Goal: Find specific page/section: Find specific page/section

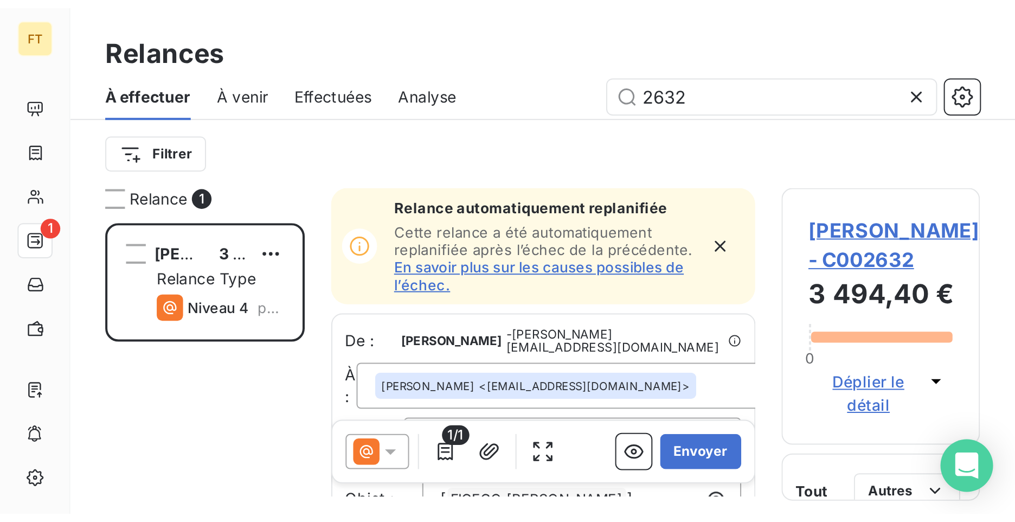
scroll to position [407, 219]
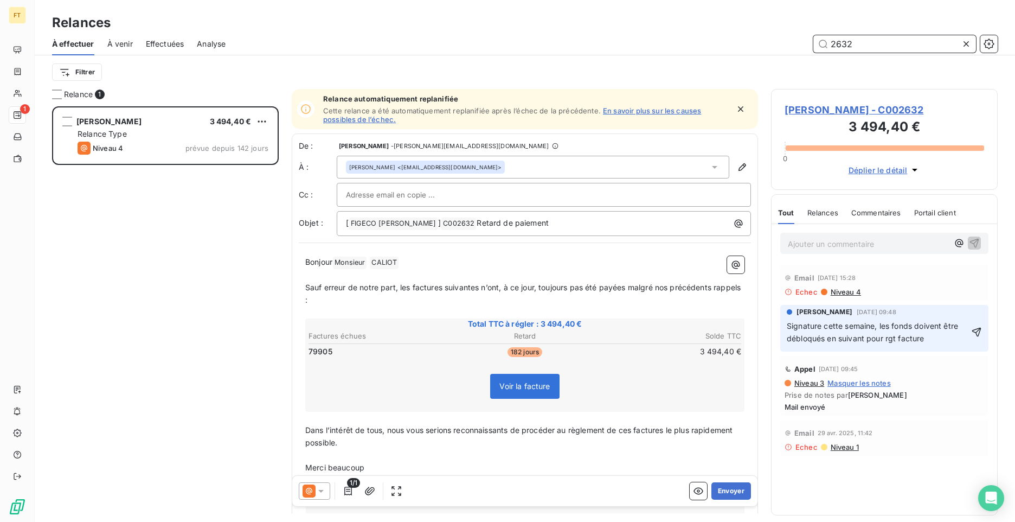
click at [790, 27] on div "Relances À effectuer À venir Effectuées Analyse 2632 Filtrer" at bounding box center [525, 44] width 981 height 89
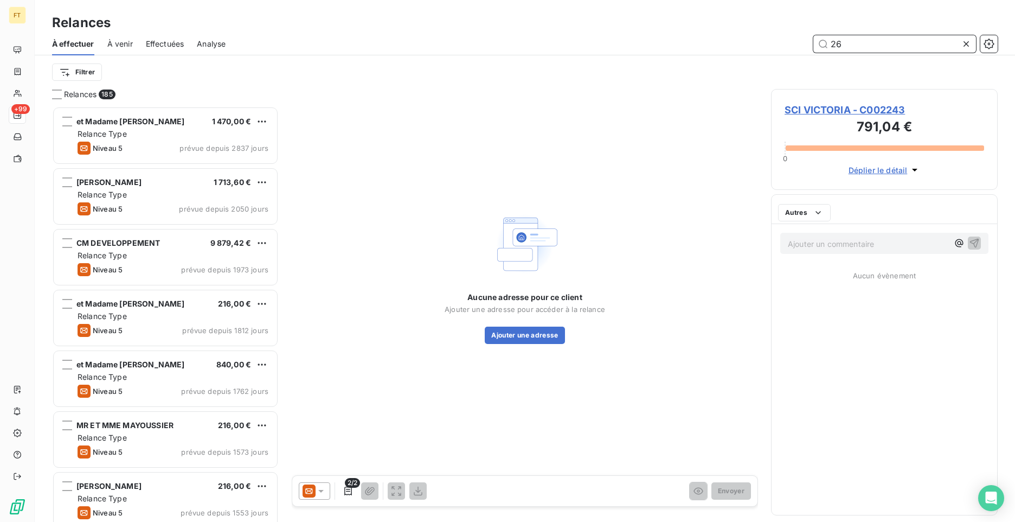
scroll to position [407, 219]
type input "2634"
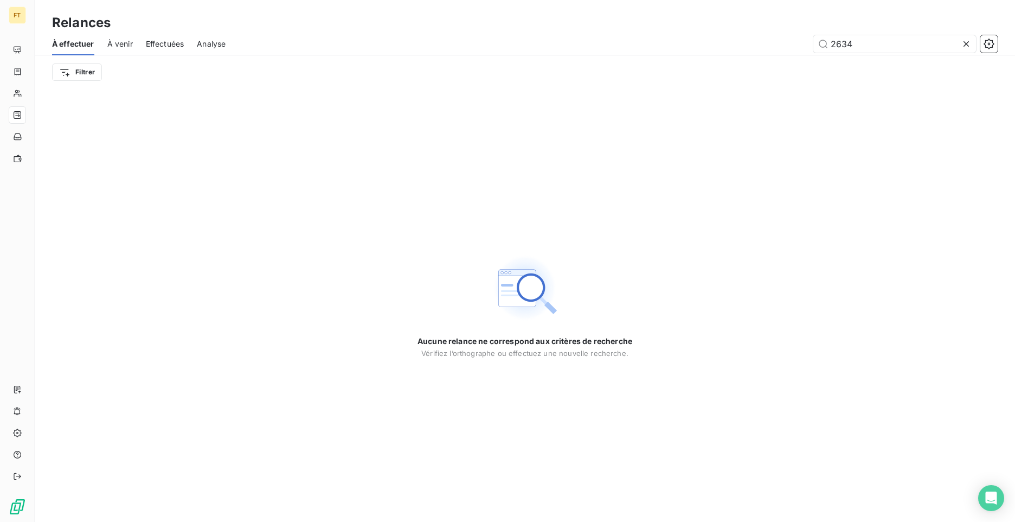
click at [136, 48] on div "À effectuer À venir Effectuées Analyse 2634" at bounding box center [525, 44] width 981 height 23
click at [163, 50] on div "Effectuées" at bounding box center [165, 44] width 39 height 23
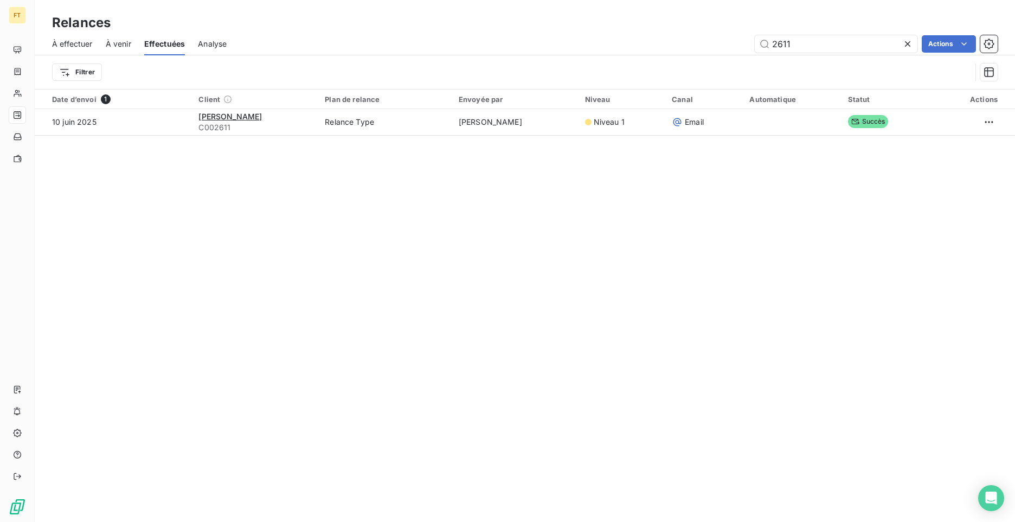
click at [748, 34] on div "À effectuer À venir Effectuées Analyse 2611 Actions" at bounding box center [525, 44] width 981 height 23
type input "2634"
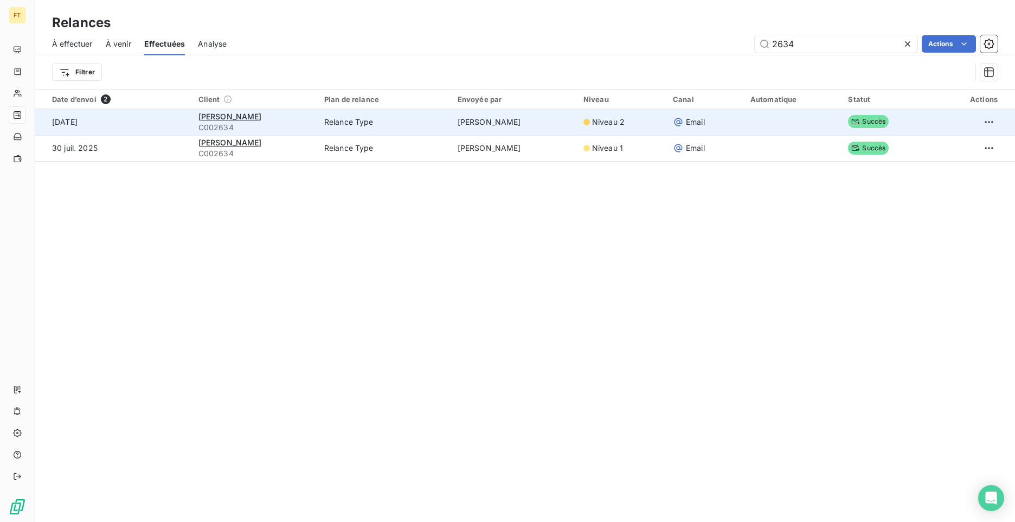
click at [311, 125] on span "C002634" at bounding box center [255, 127] width 113 height 11
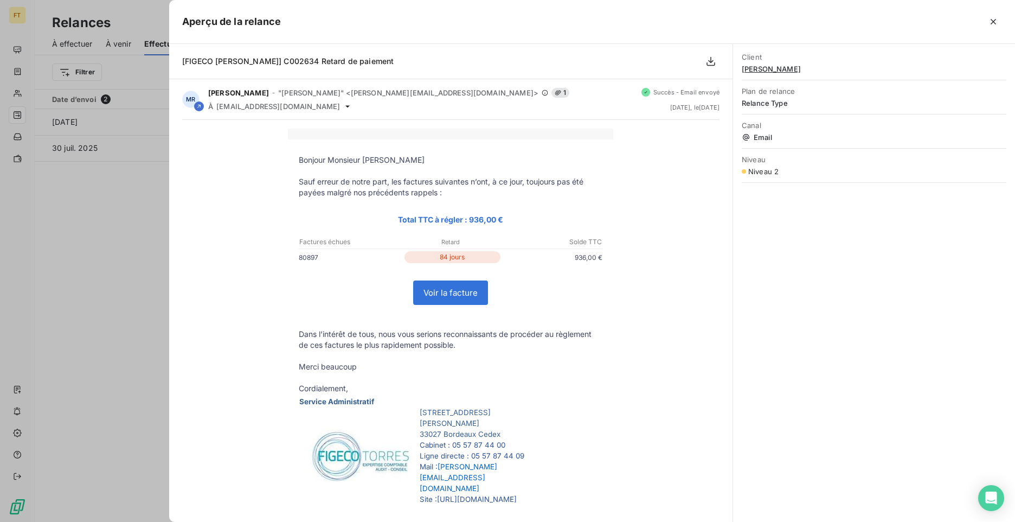
click at [984, 27] on div at bounding box center [641, 21] width 721 height 17
click at [992, 21] on icon "button" at bounding box center [993, 21] width 11 height 11
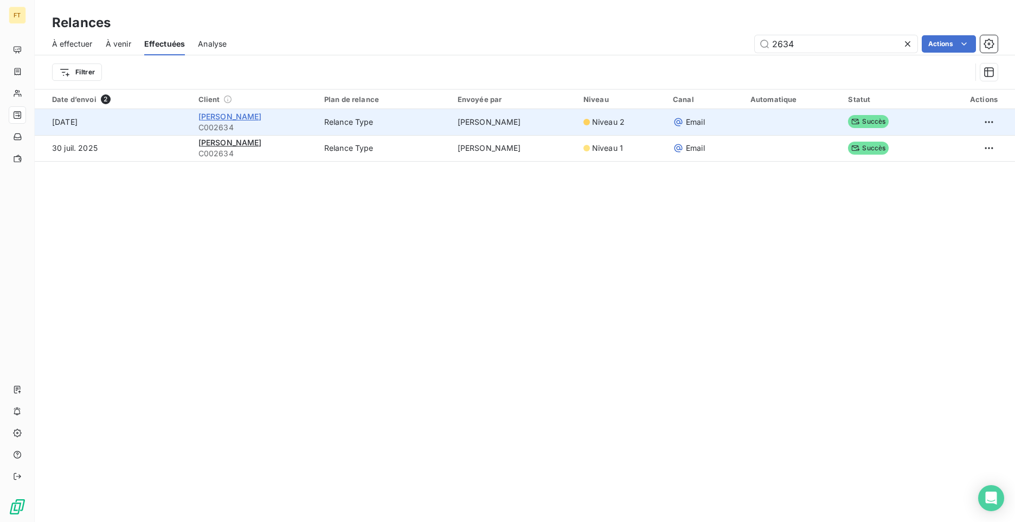
click at [215, 116] on span "[PERSON_NAME]" at bounding box center [230, 116] width 63 height 9
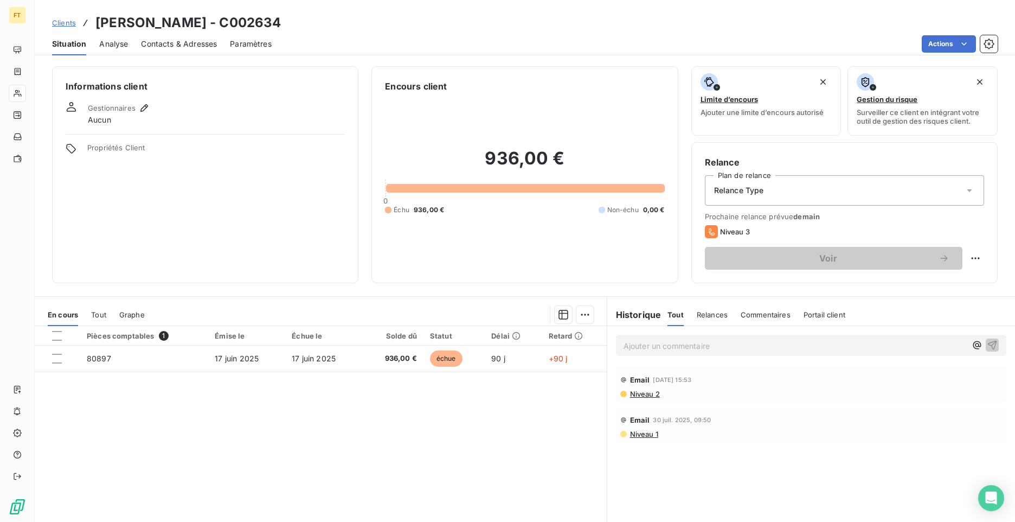
click at [113, 413] on div "Pièces comptables 1 Émise le Échue le Solde dû Statut Délai Retard 80897 [DATE]…" at bounding box center [321, 430] width 572 height 209
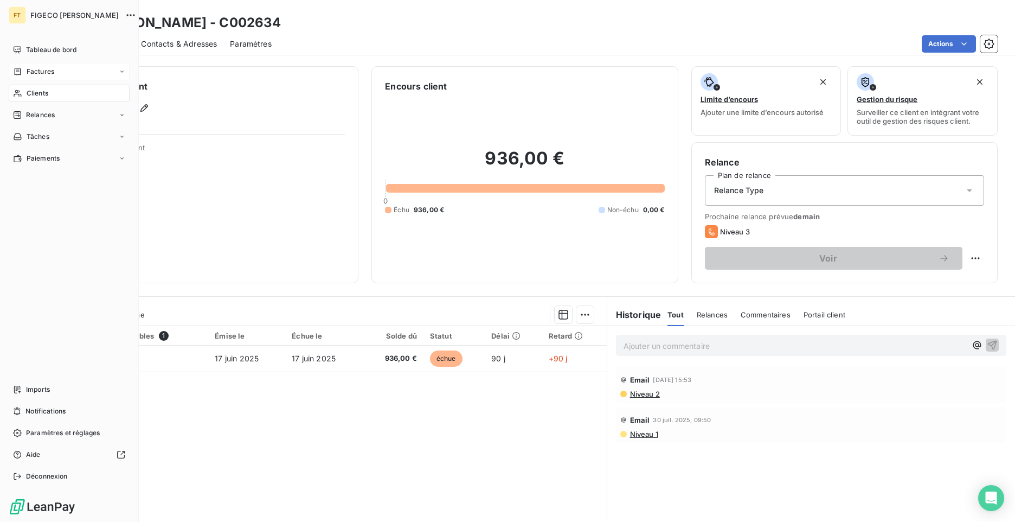
click at [40, 73] on span "Factures" at bounding box center [41, 72] width 28 height 10
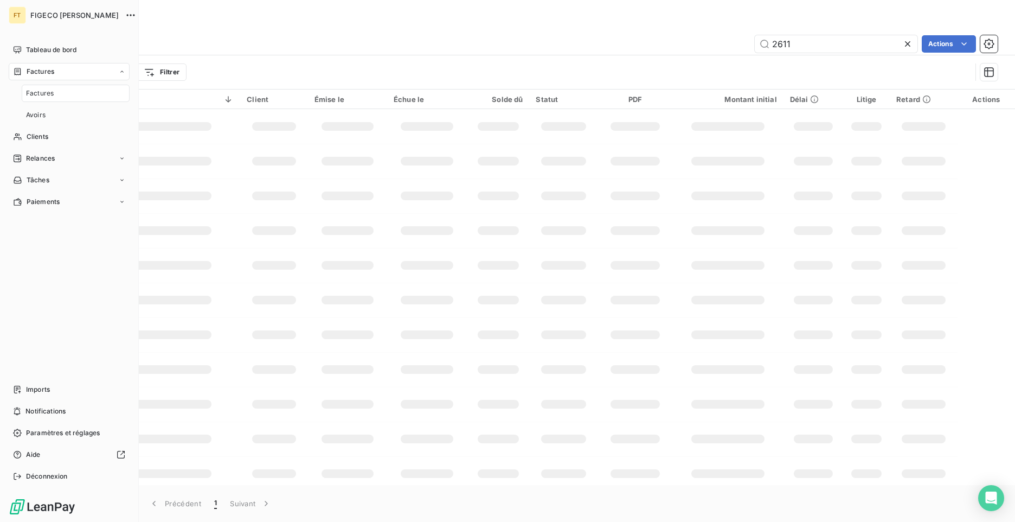
click at [42, 97] on span "Factures" at bounding box center [40, 93] width 28 height 10
click at [45, 140] on span "Clients" at bounding box center [38, 137] width 22 height 10
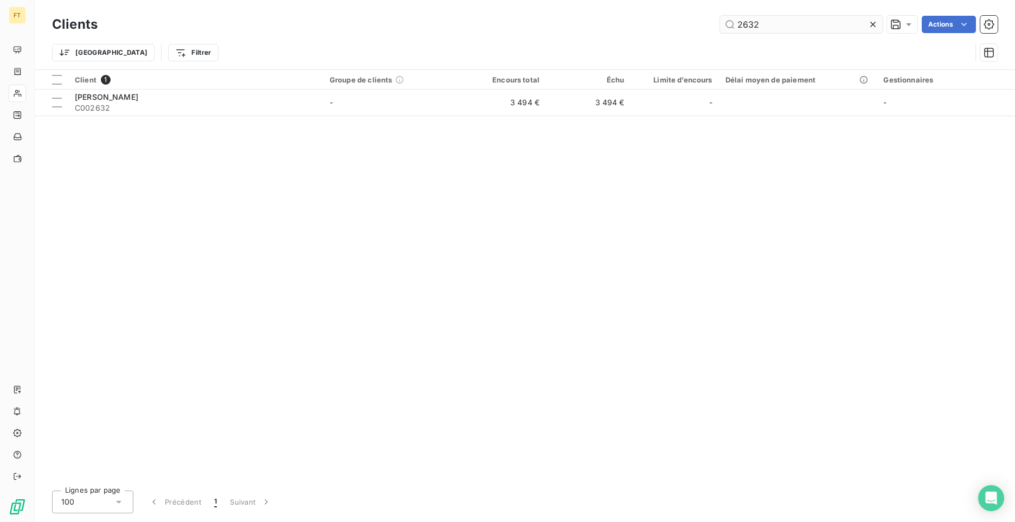
drag, startPoint x: 763, startPoint y: 12, endPoint x: 760, endPoint y: 17, distance: 6.1
click at [760, 16] on div "Clients 2632 Actions Trier Filtrer" at bounding box center [525, 34] width 981 height 69
drag, startPoint x: 761, startPoint y: 22, endPoint x: 757, endPoint y: 31, distance: 9.7
click at [753, 28] on input "2632" at bounding box center [801, 24] width 163 height 17
type input "2636"
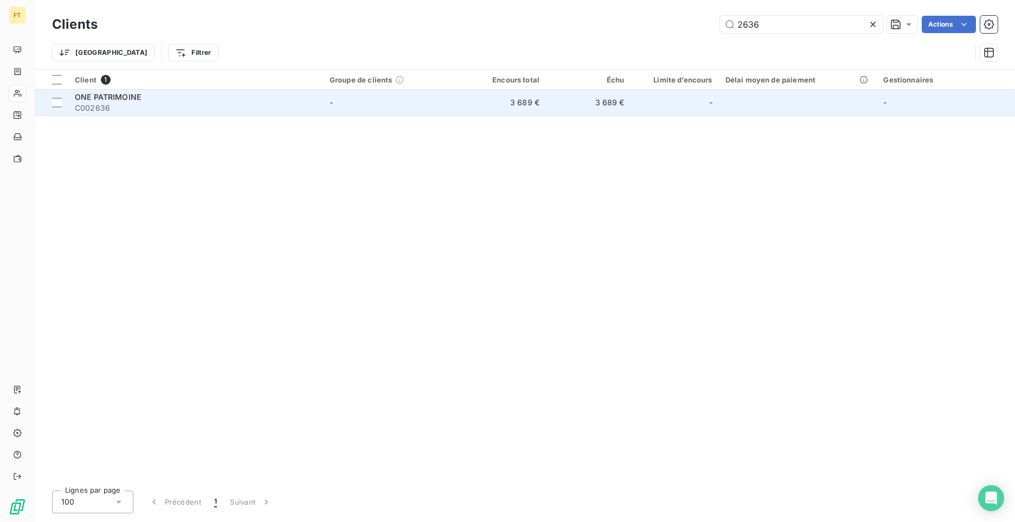
click at [193, 110] on span "C002636" at bounding box center [196, 108] width 242 height 11
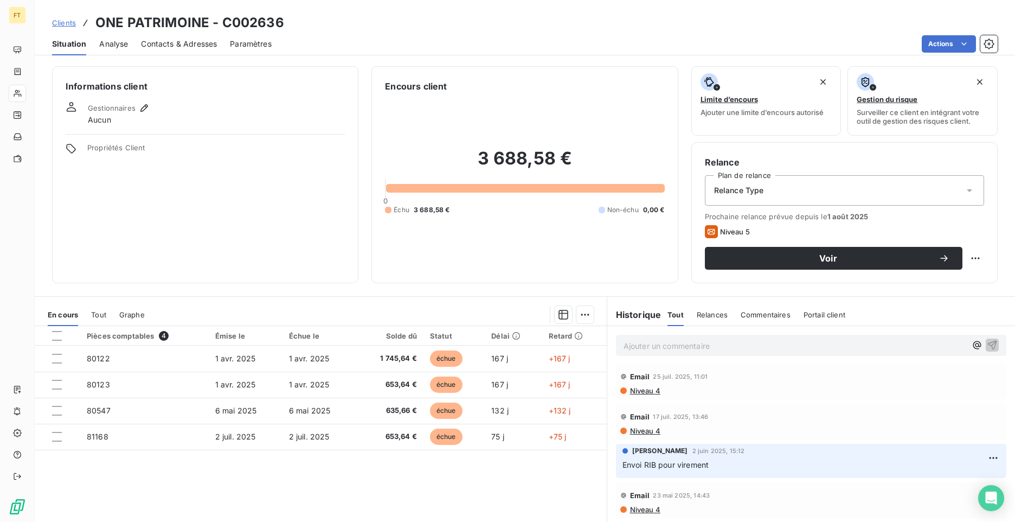
scroll to position [7, 0]
click at [55, 25] on span "Clients" at bounding box center [64, 22] width 24 height 9
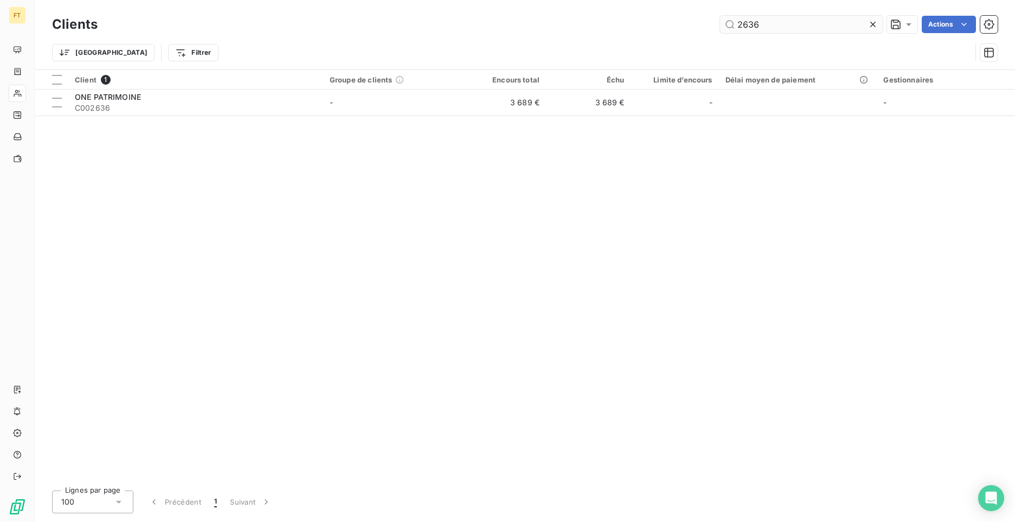
drag, startPoint x: 768, startPoint y: 24, endPoint x: 754, endPoint y: 27, distance: 13.8
click at [754, 27] on input "2636" at bounding box center [801, 24] width 163 height 17
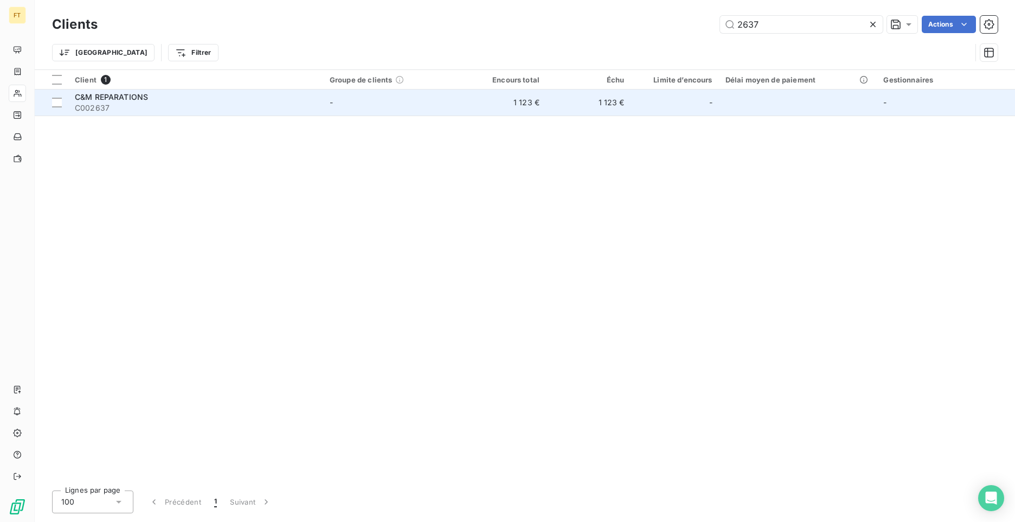
type input "2637"
click at [576, 99] on td "1 123 €" at bounding box center [588, 102] width 85 height 26
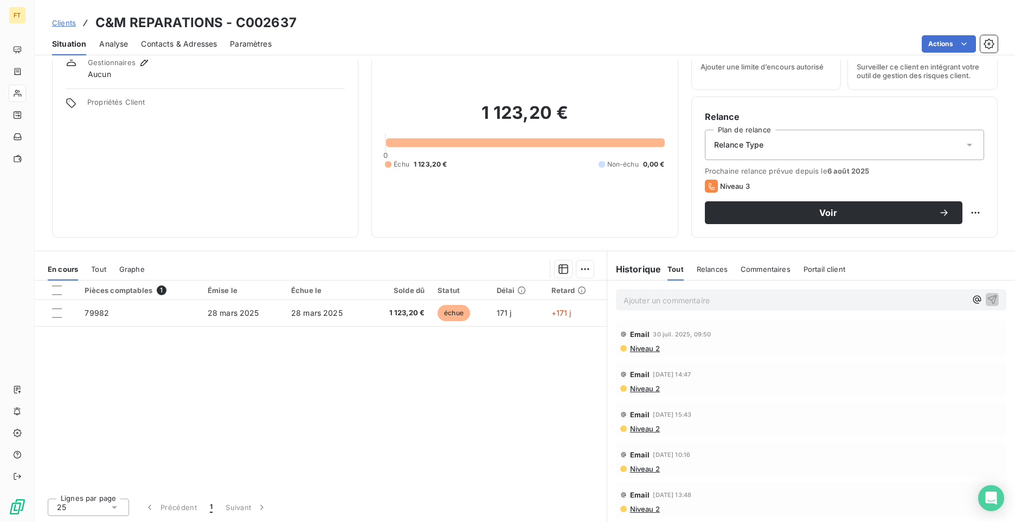
scroll to position [30, 0]
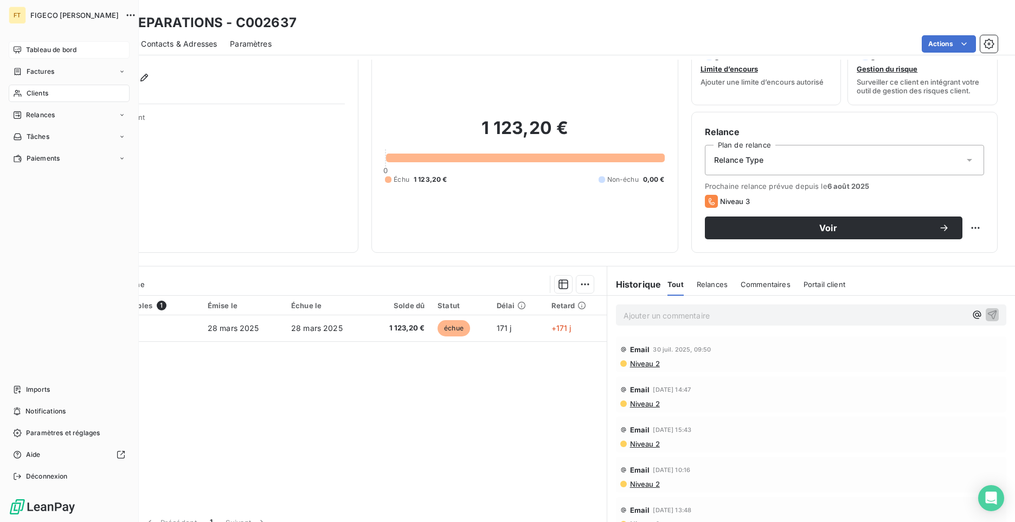
click at [24, 42] on div "Tableau de bord" at bounding box center [69, 49] width 121 height 17
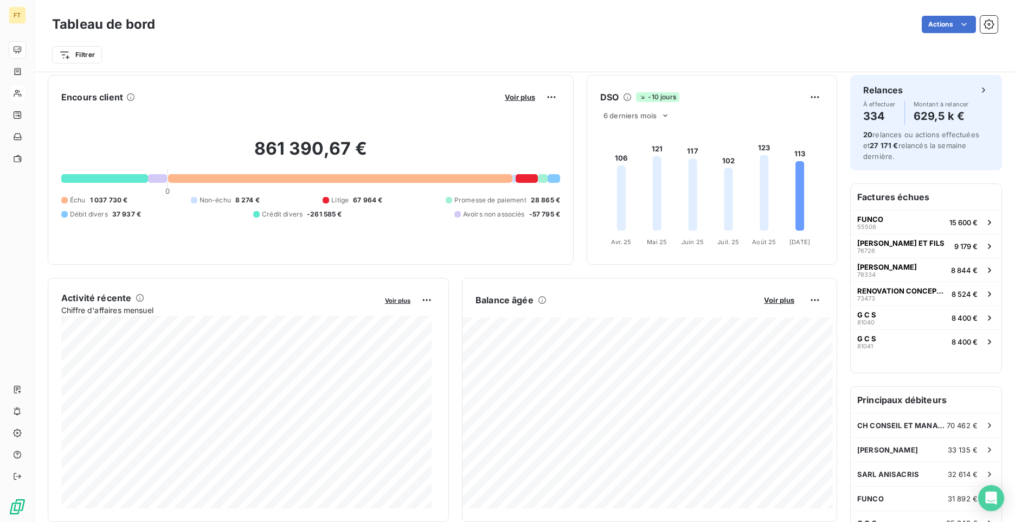
scroll to position [7, 0]
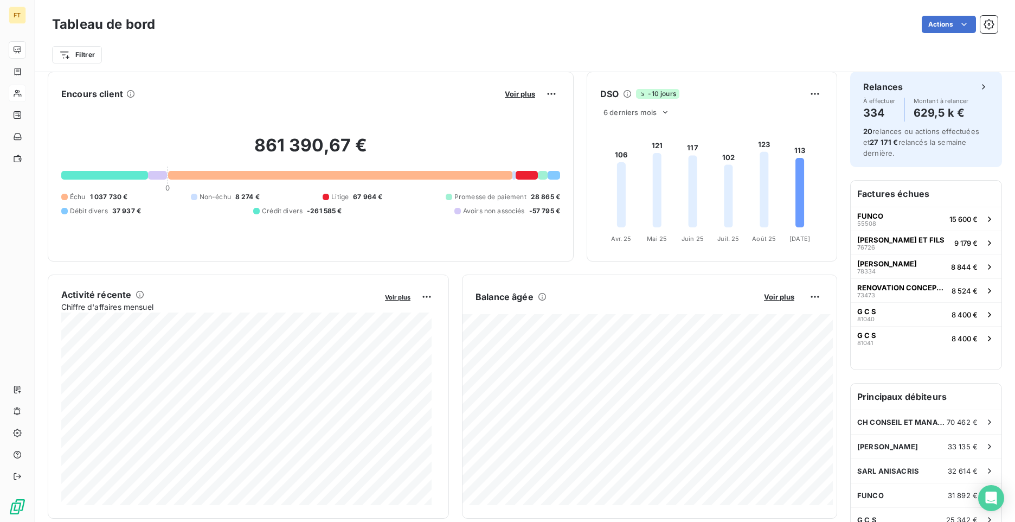
drag, startPoint x: 798, startPoint y: 165, endPoint x: 808, endPoint y: 214, distance: 49.7
click at [808, 214] on icon "106 121 117 102 123 113 [DATE] Avr. [DATE] Mai [DATE] Juin [DATE] Juil. [DATE] …" at bounding box center [710, 183] width 247 height 129
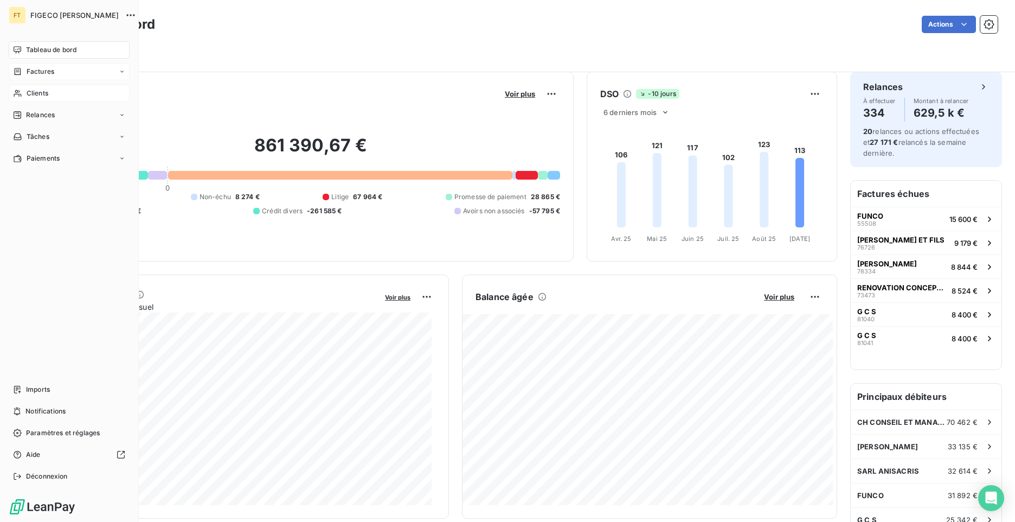
click at [39, 71] on span "Factures" at bounding box center [41, 72] width 28 height 10
